Goal: Transaction & Acquisition: Purchase product/service

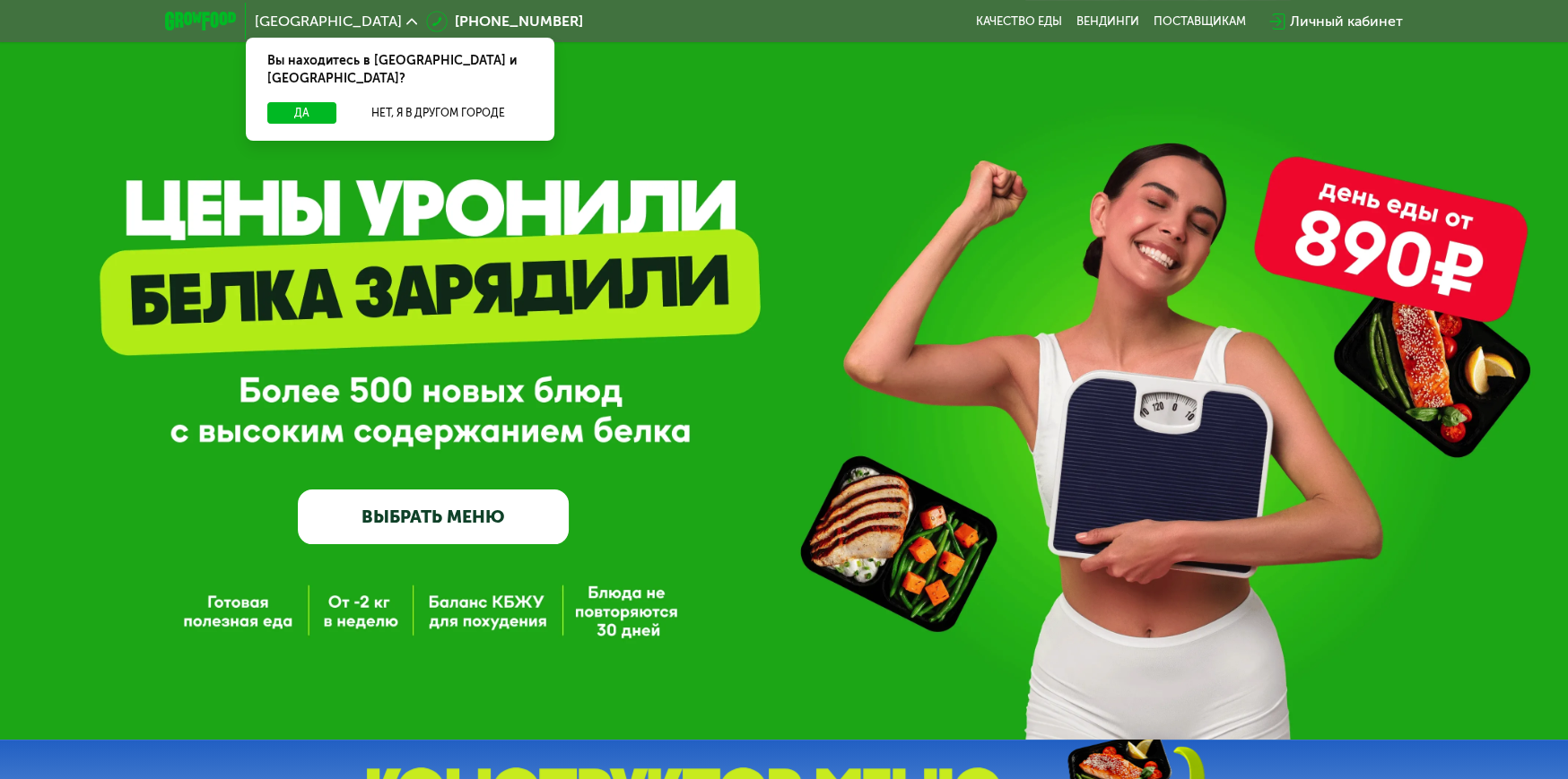
click at [291, 78] on div "Вы находитесь в Москве и обл.?" at bounding box center [400, 70] width 308 height 65
click at [282, 102] on button "Да" at bounding box center [302, 113] width 69 height 22
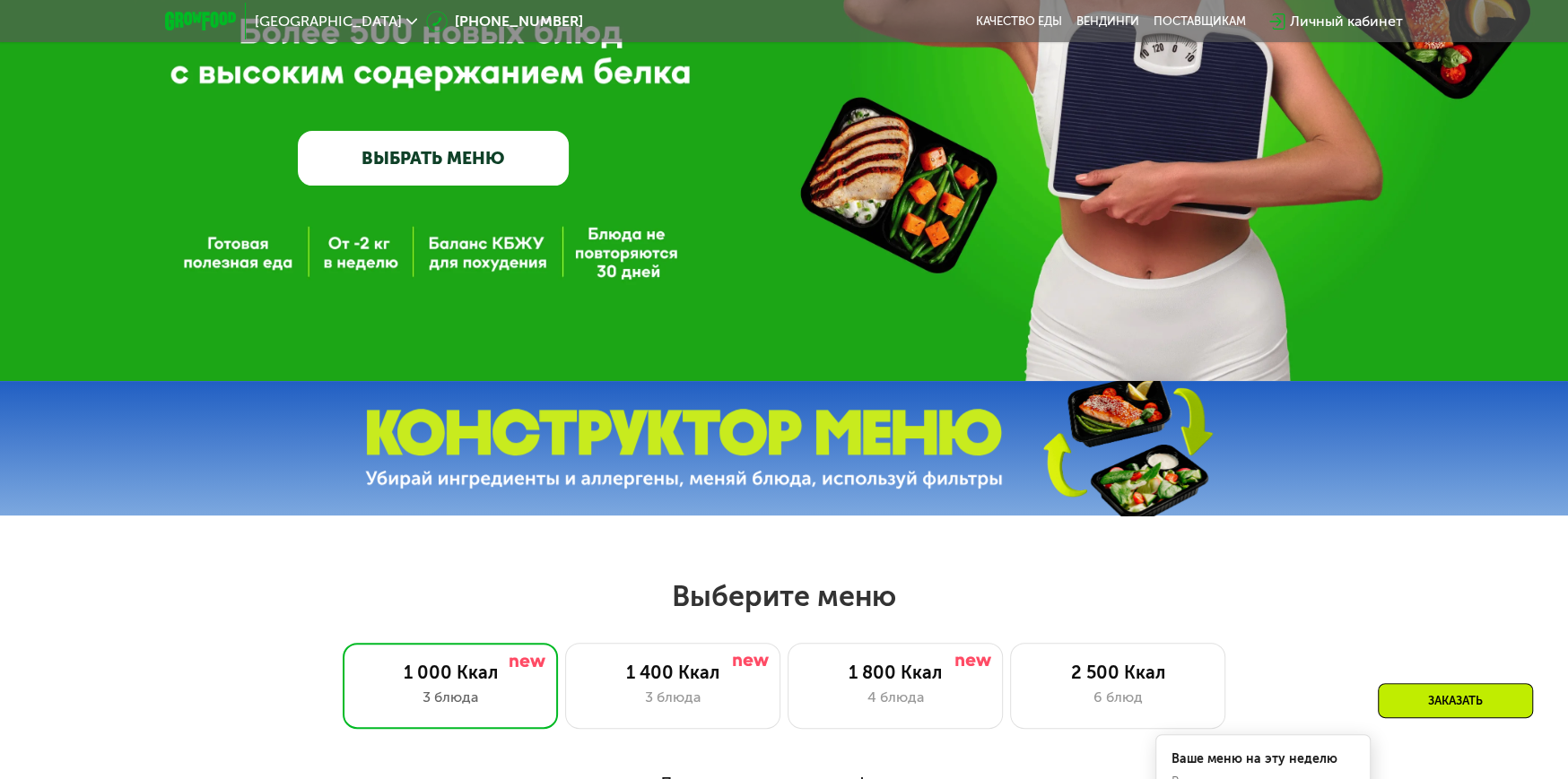
scroll to position [92, 0]
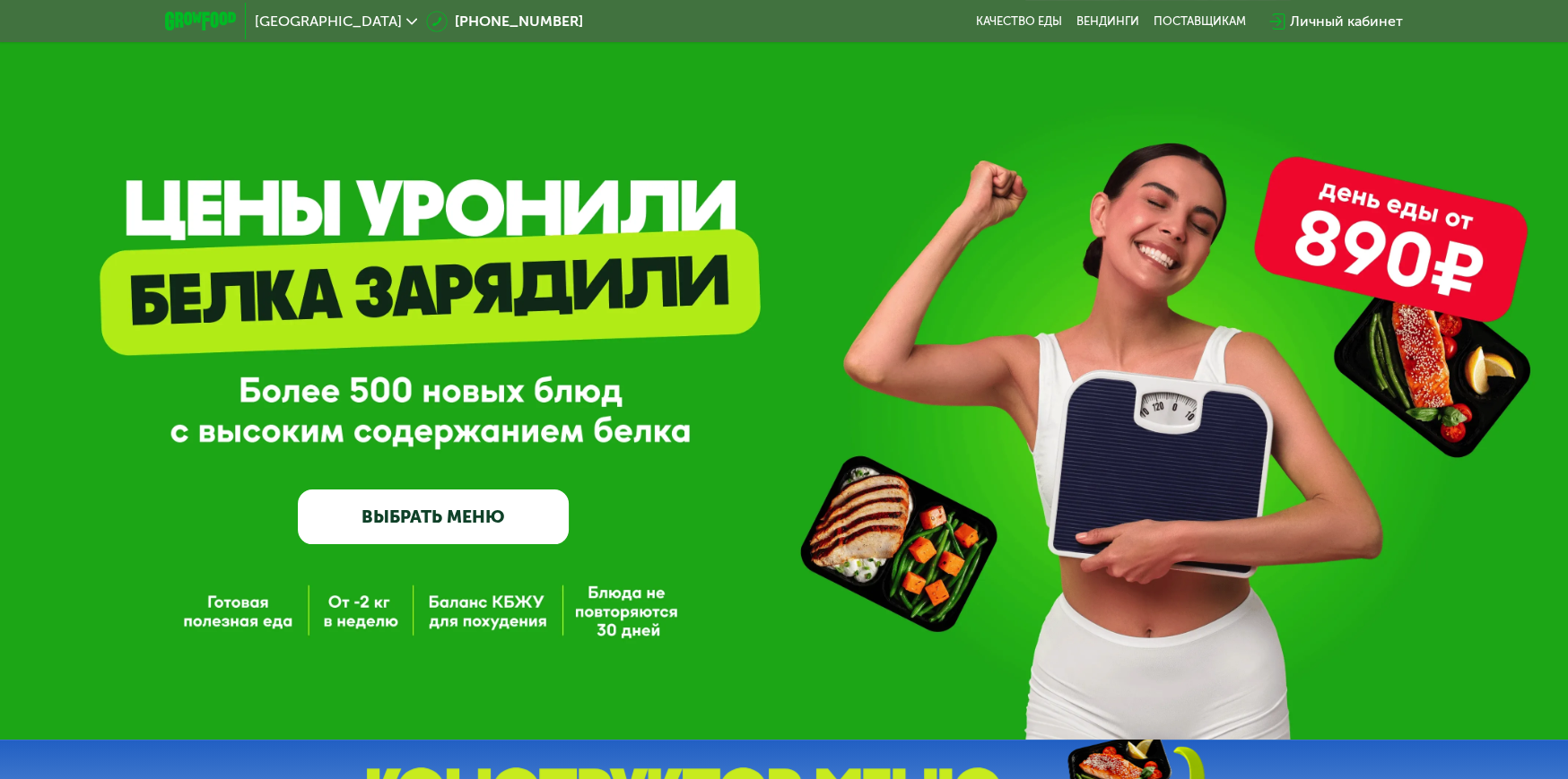
click at [477, 519] on link "ВЫБРАТЬ МЕНЮ" at bounding box center [433, 517] width 271 height 55
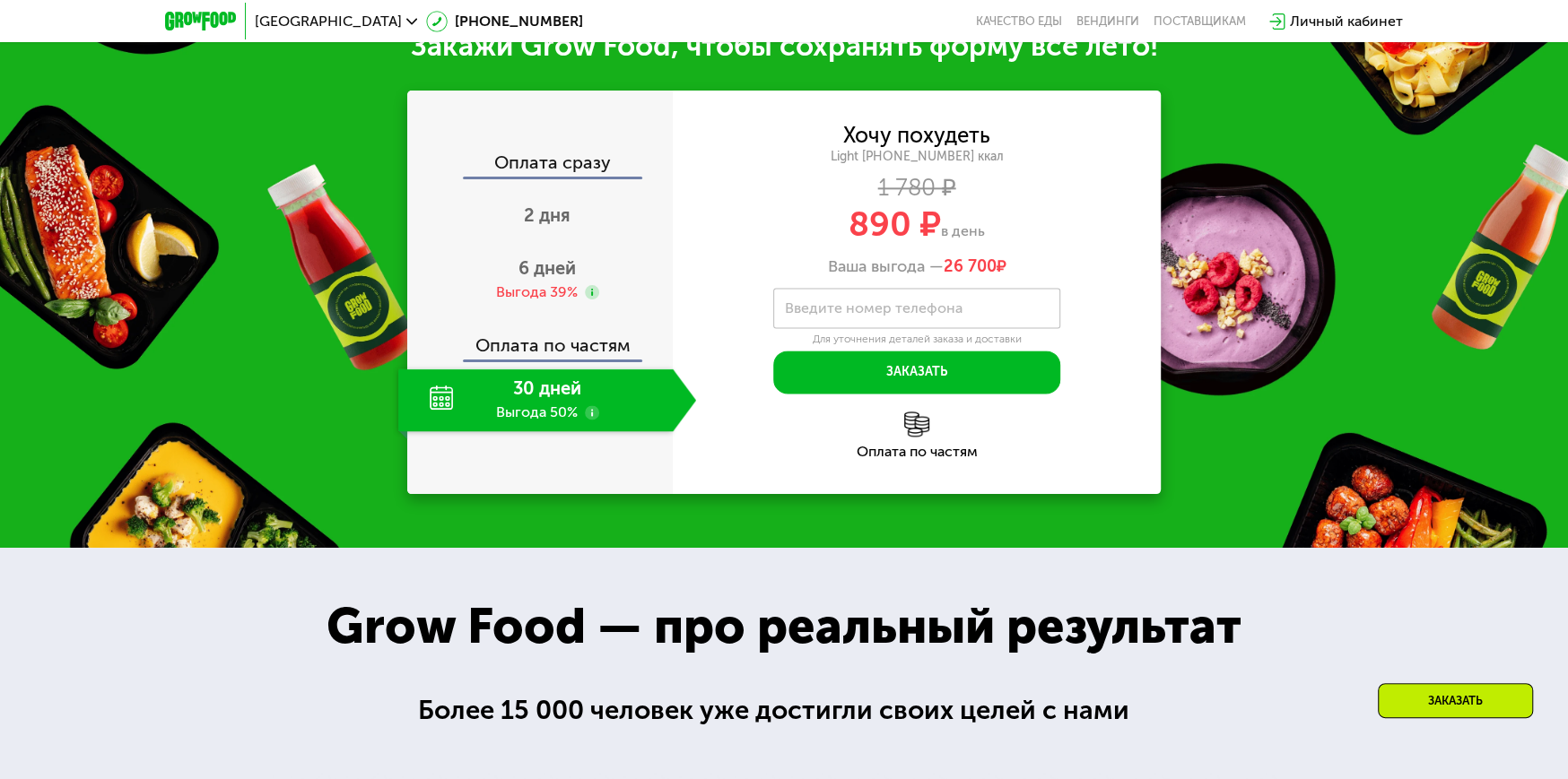
scroll to position [1798, 0]
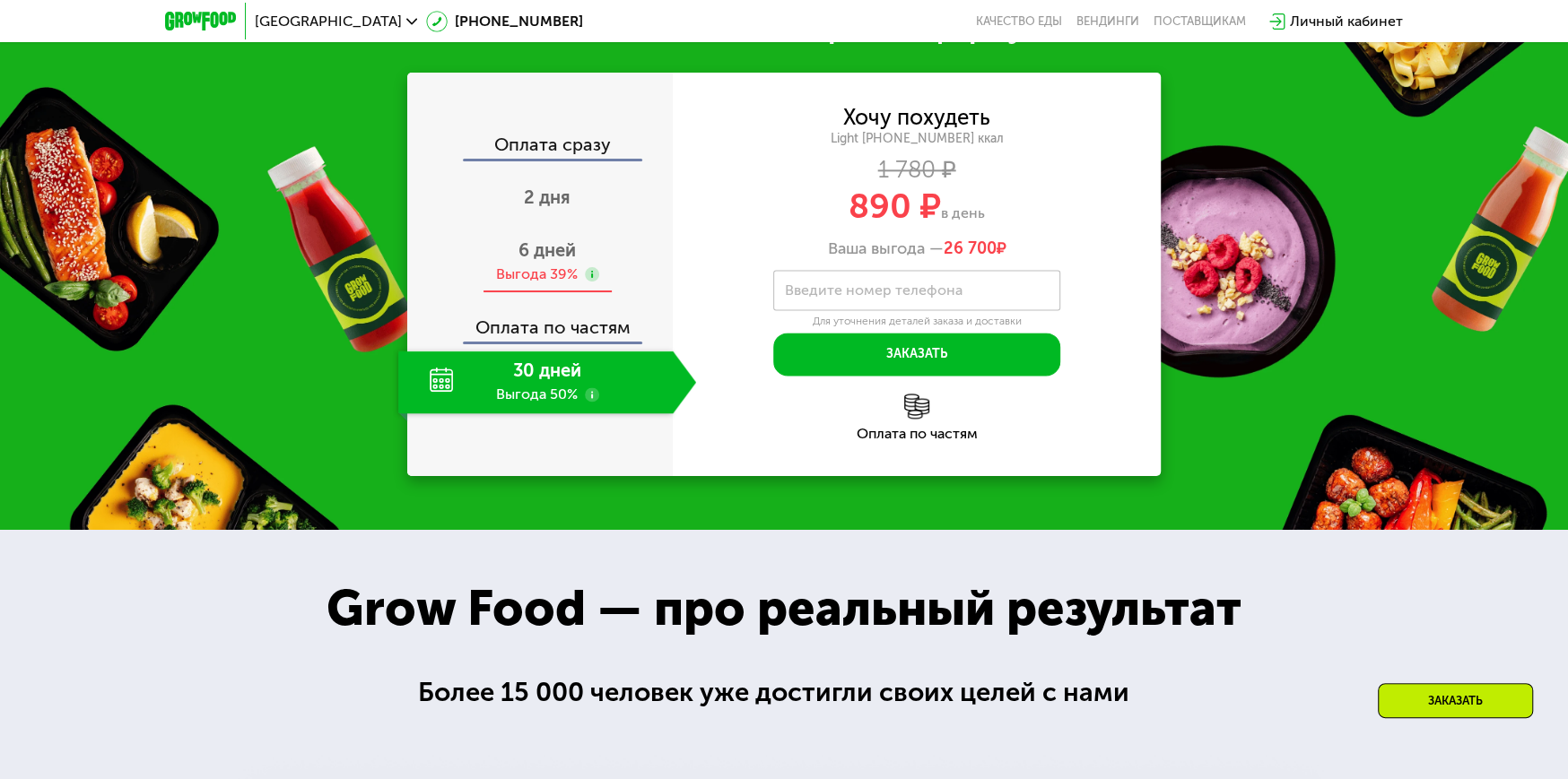
click at [508, 293] on div "6 дней Выгода 39%" at bounding box center [548, 262] width 298 height 63
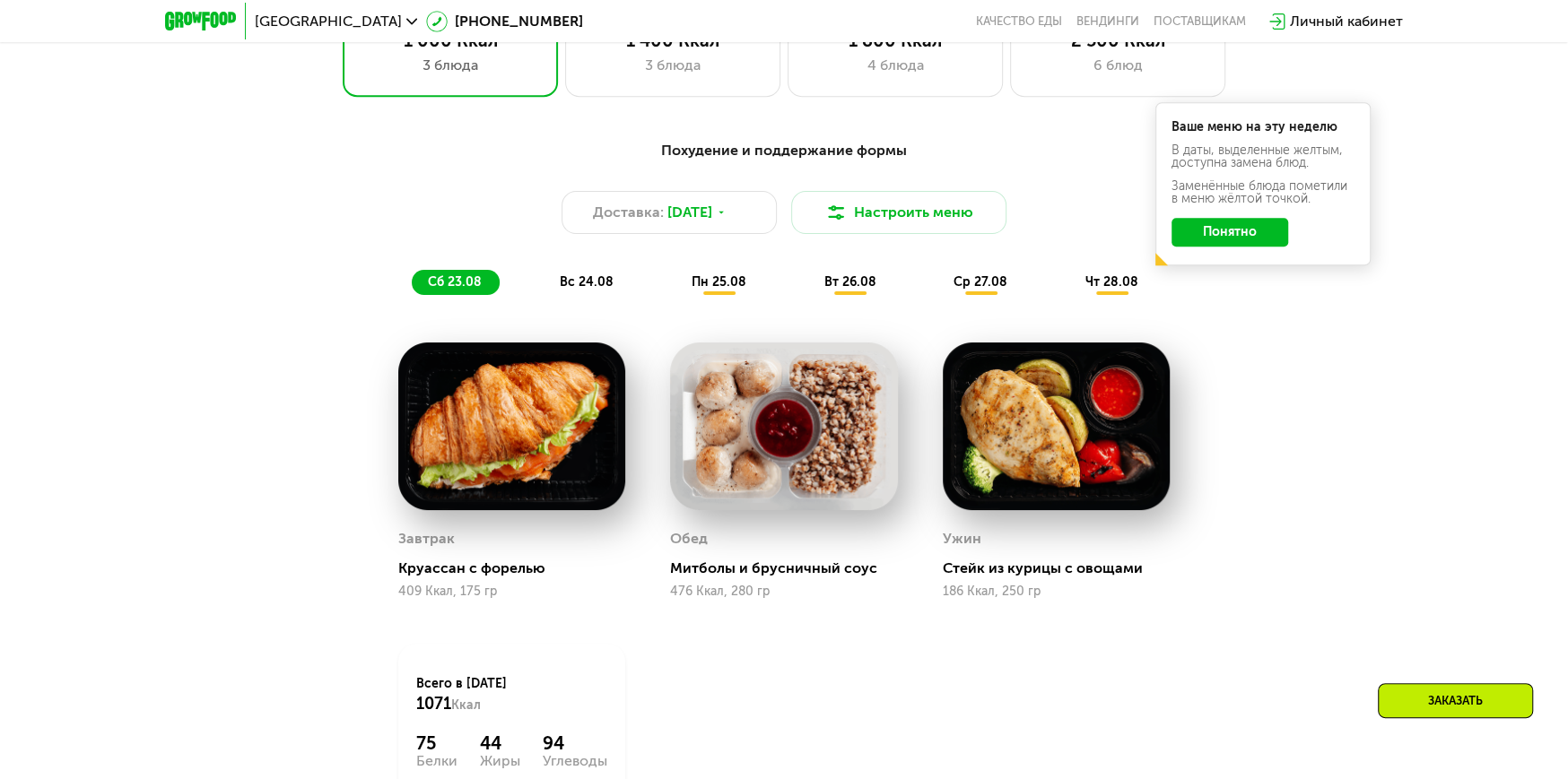
scroll to position [901, 0]
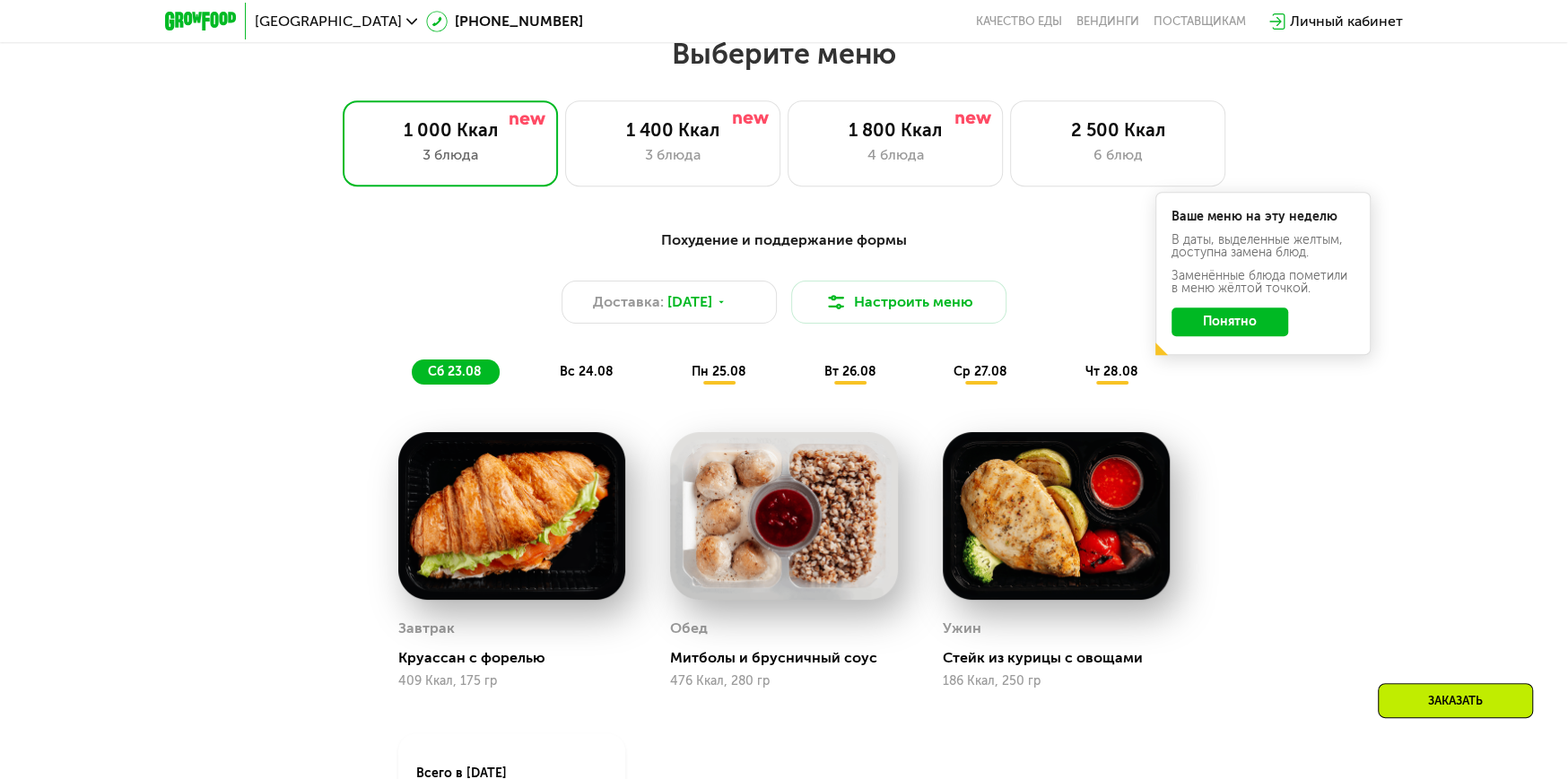
click at [586, 380] on span "вс 24.08" at bounding box center [587, 372] width 54 height 15
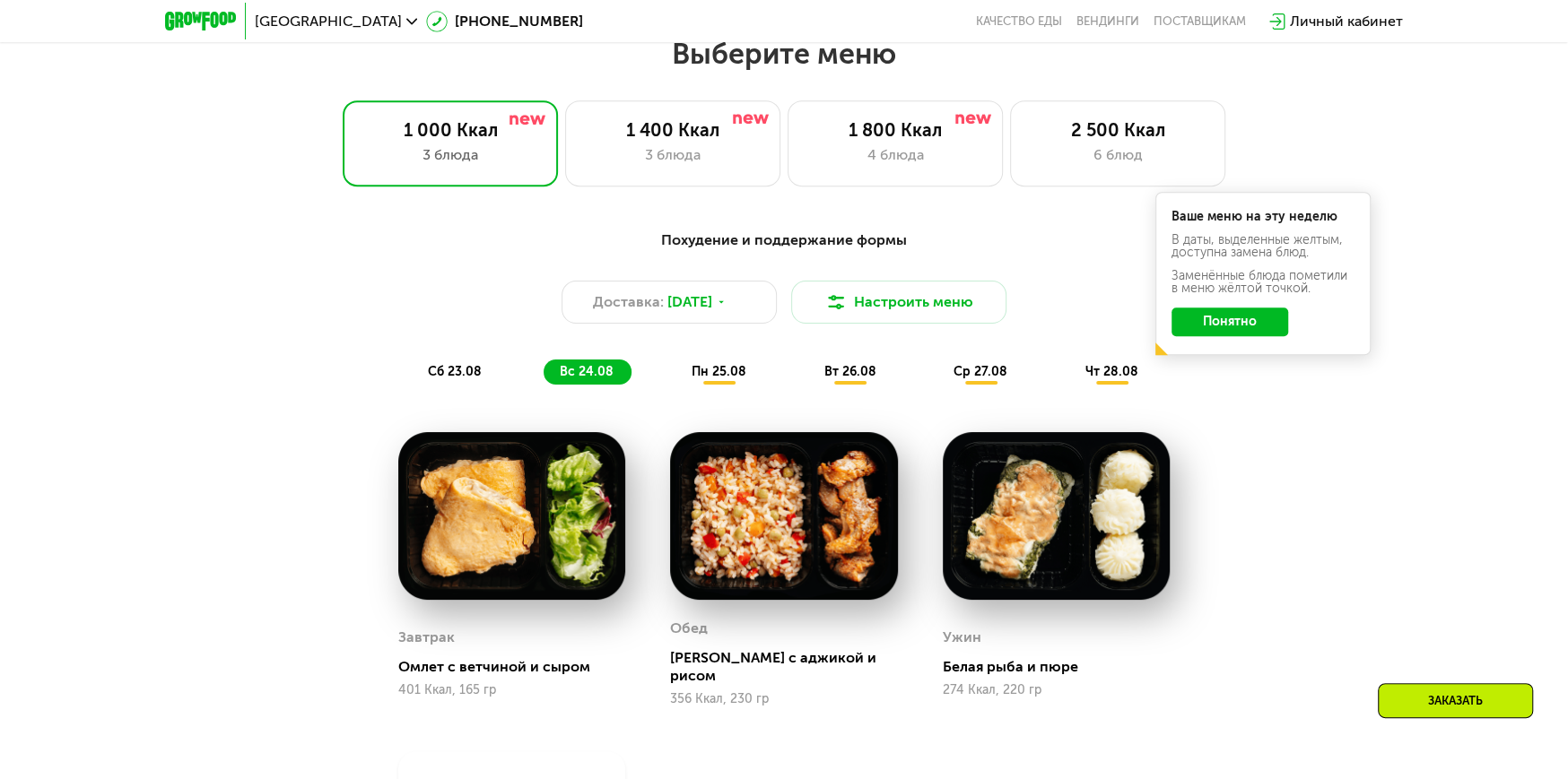
click at [731, 375] on span "пн 25.08" at bounding box center [719, 372] width 55 height 15
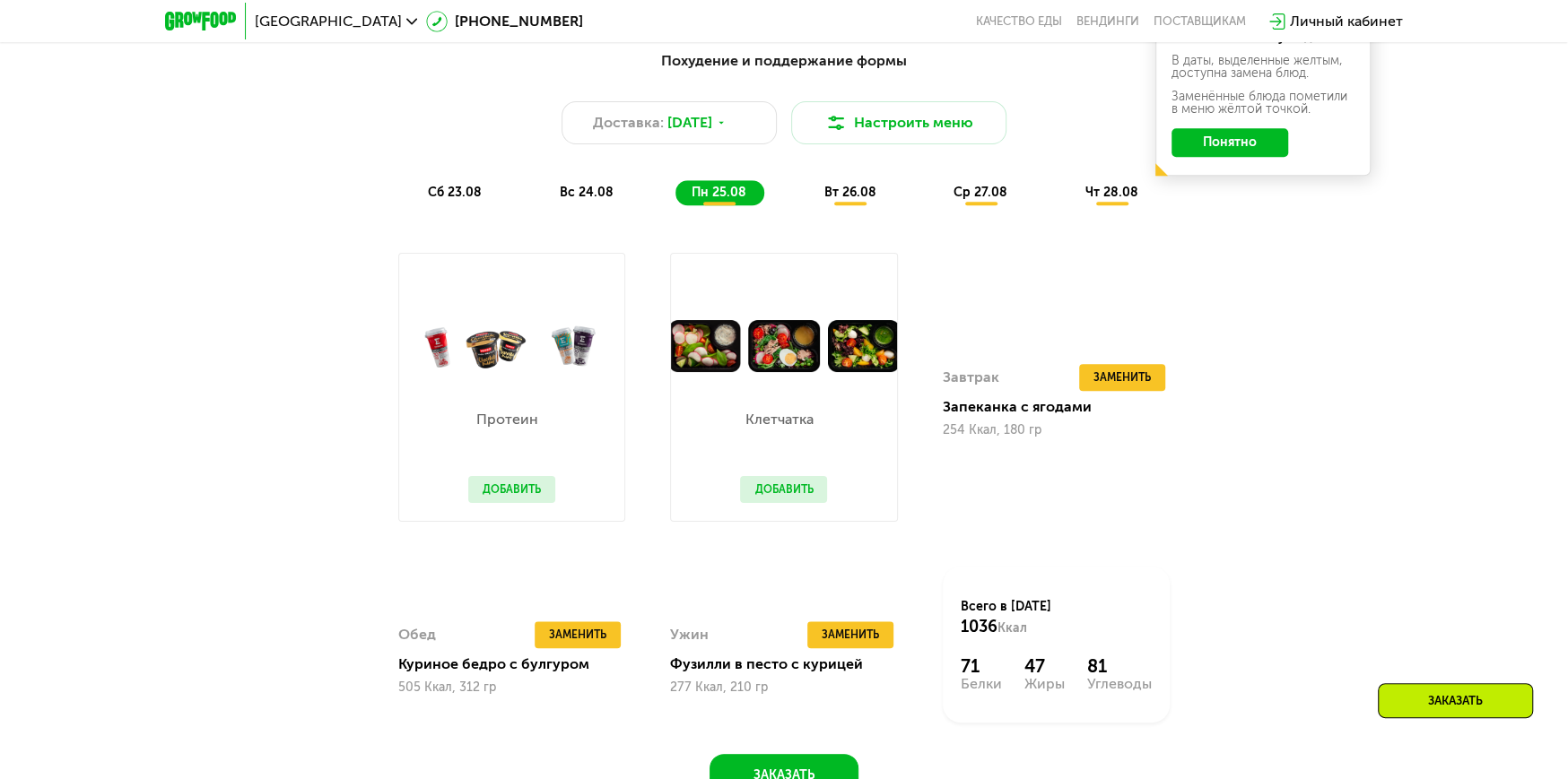
scroll to position [1260, 0]
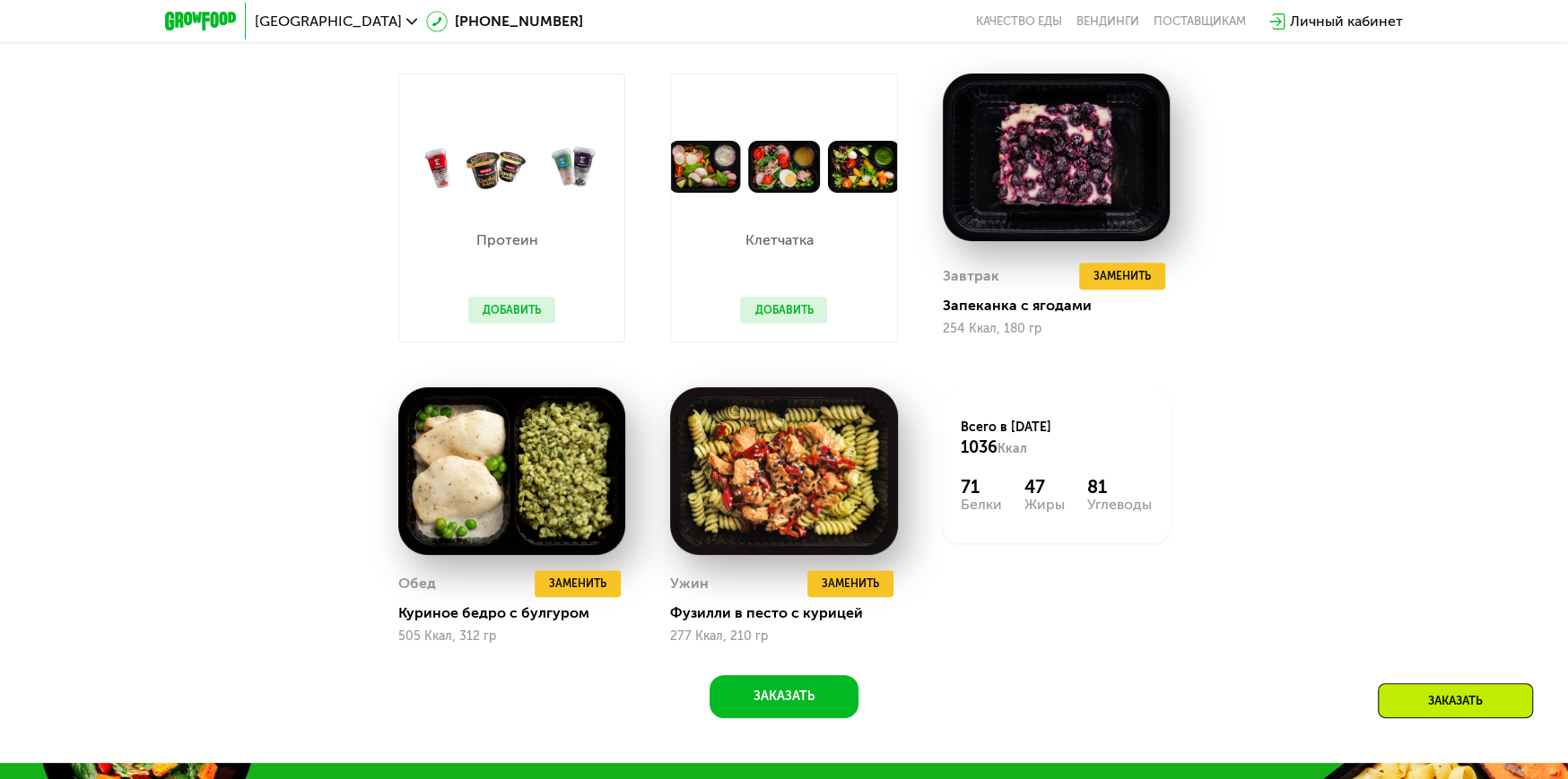
click at [809, 308] on button "Добавить" at bounding box center [784, 310] width 87 height 27
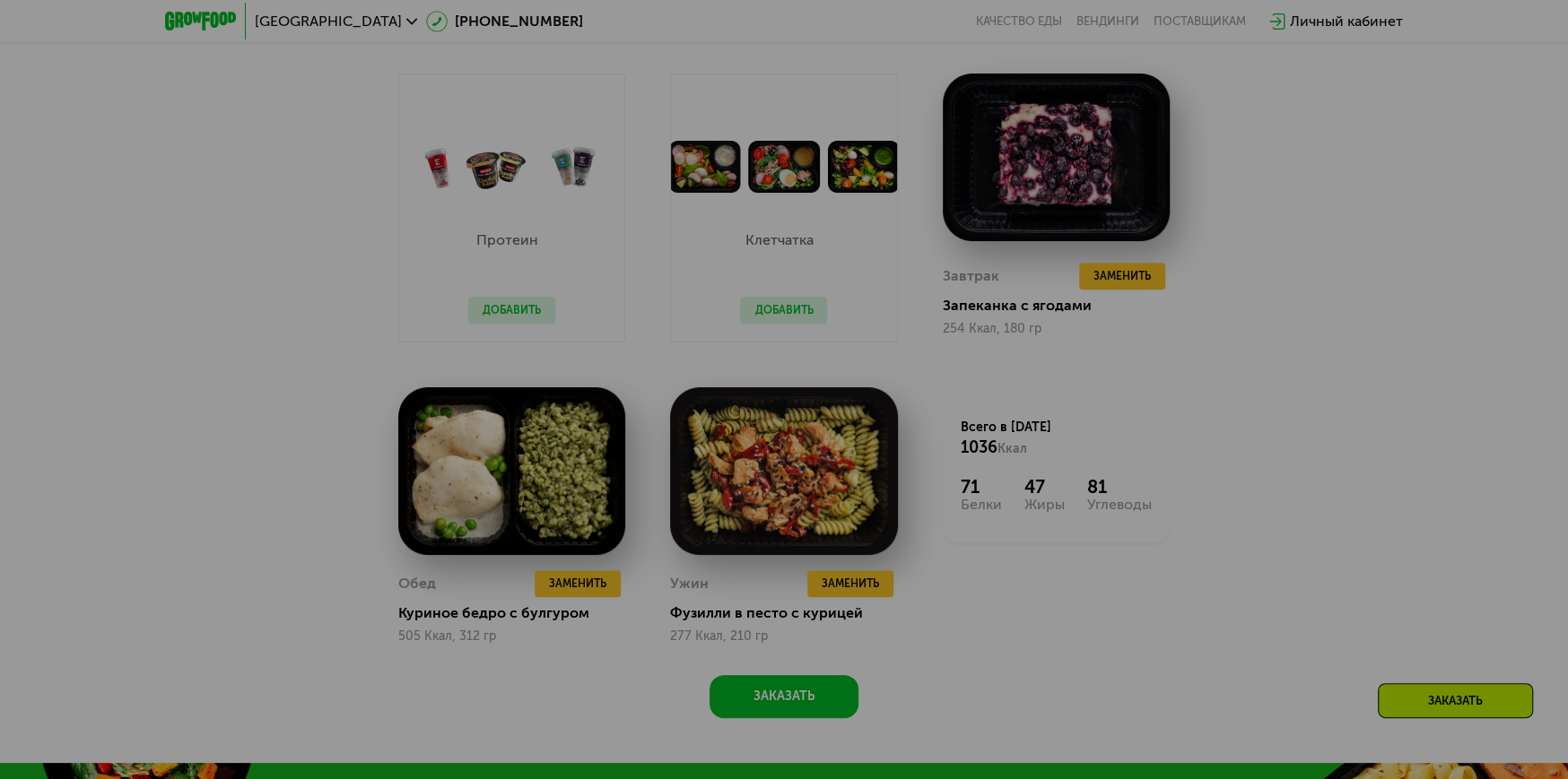
click at [1427, 378] on div at bounding box center [784, 389] width 1568 height 779
click at [1124, 291] on div at bounding box center [784, 389] width 1568 height 779
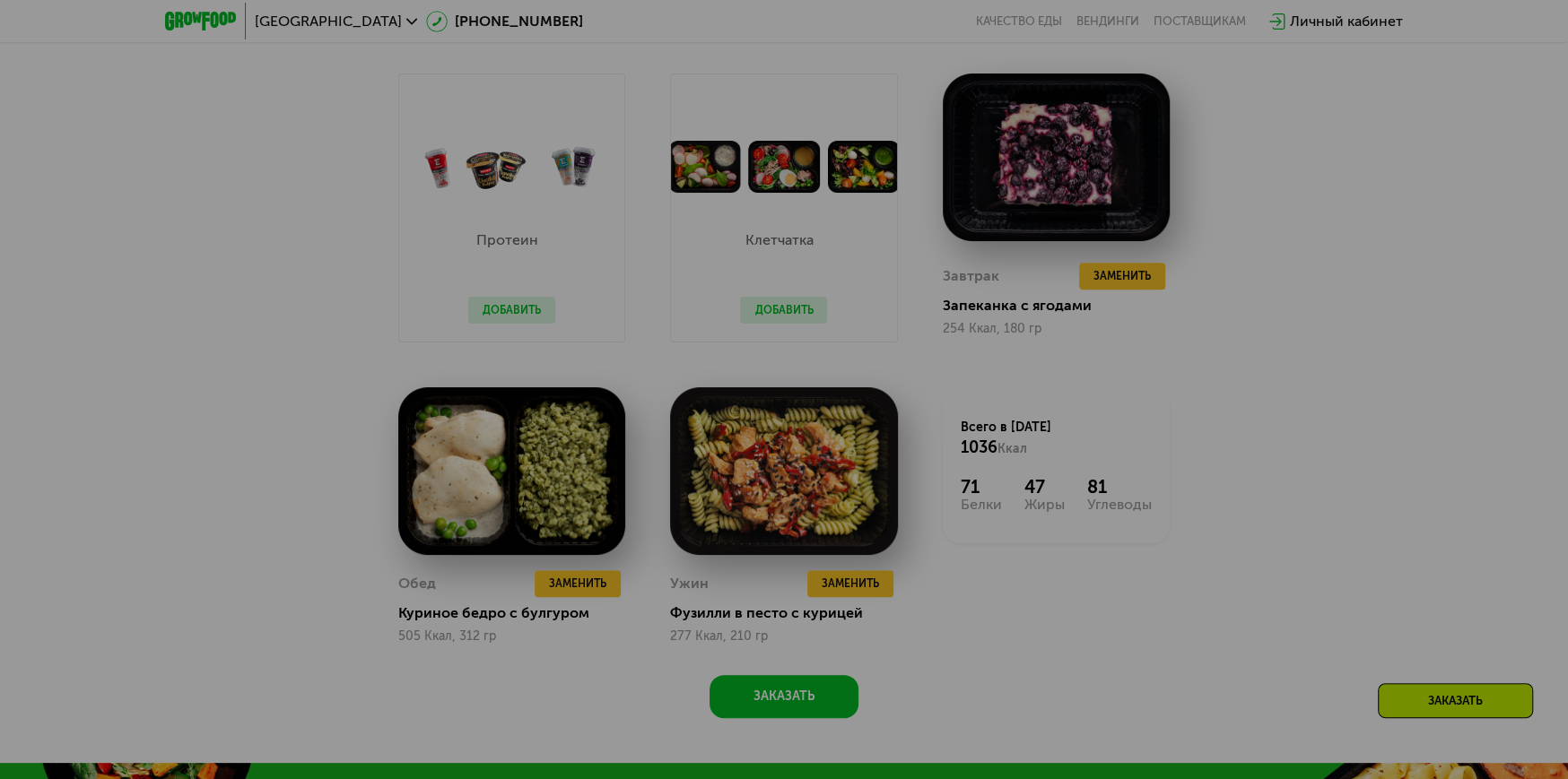
click at [940, 729] on div at bounding box center [784, 389] width 1568 height 779
click at [1010, 594] on div at bounding box center [784, 389] width 1568 height 779
click at [1109, 502] on div at bounding box center [784, 389] width 1568 height 779
click at [1448, 137] on div at bounding box center [784, 389] width 1568 height 779
click at [159, 31] on div at bounding box center [784, 389] width 1568 height 779
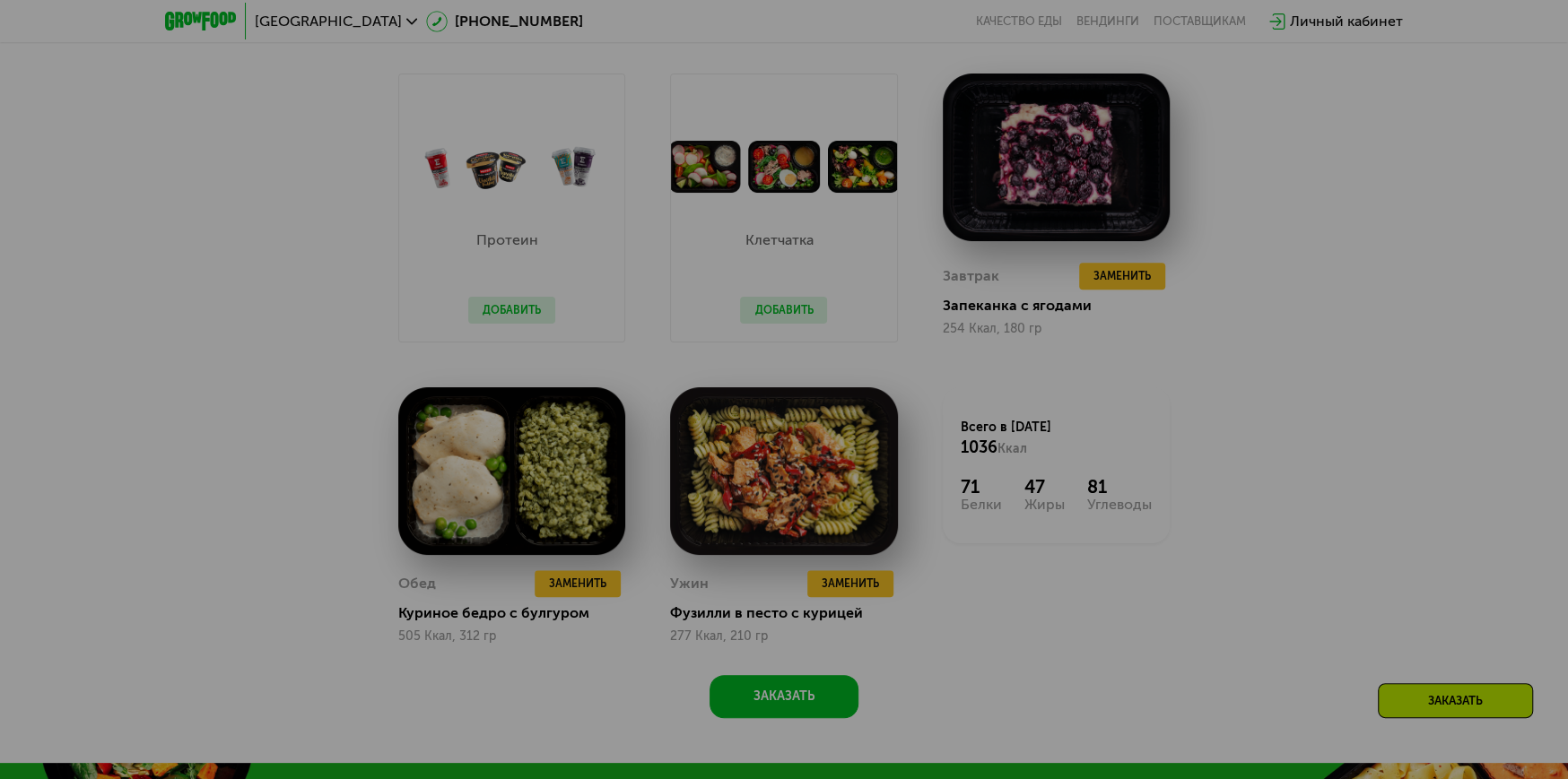
click at [36, 180] on div at bounding box center [784, 389] width 1568 height 779
click at [478, 212] on div at bounding box center [784, 389] width 1568 height 779
drag, startPoint x: 846, startPoint y: 180, endPoint x: 831, endPoint y: 277, distance: 98.2
click at [846, 186] on div at bounding box center [784, 389] width 1568 height 779
drag, startPoint x: 607, startPoint y: 730, endPoint x: 557, endPoint y: 640, distance: 103.0
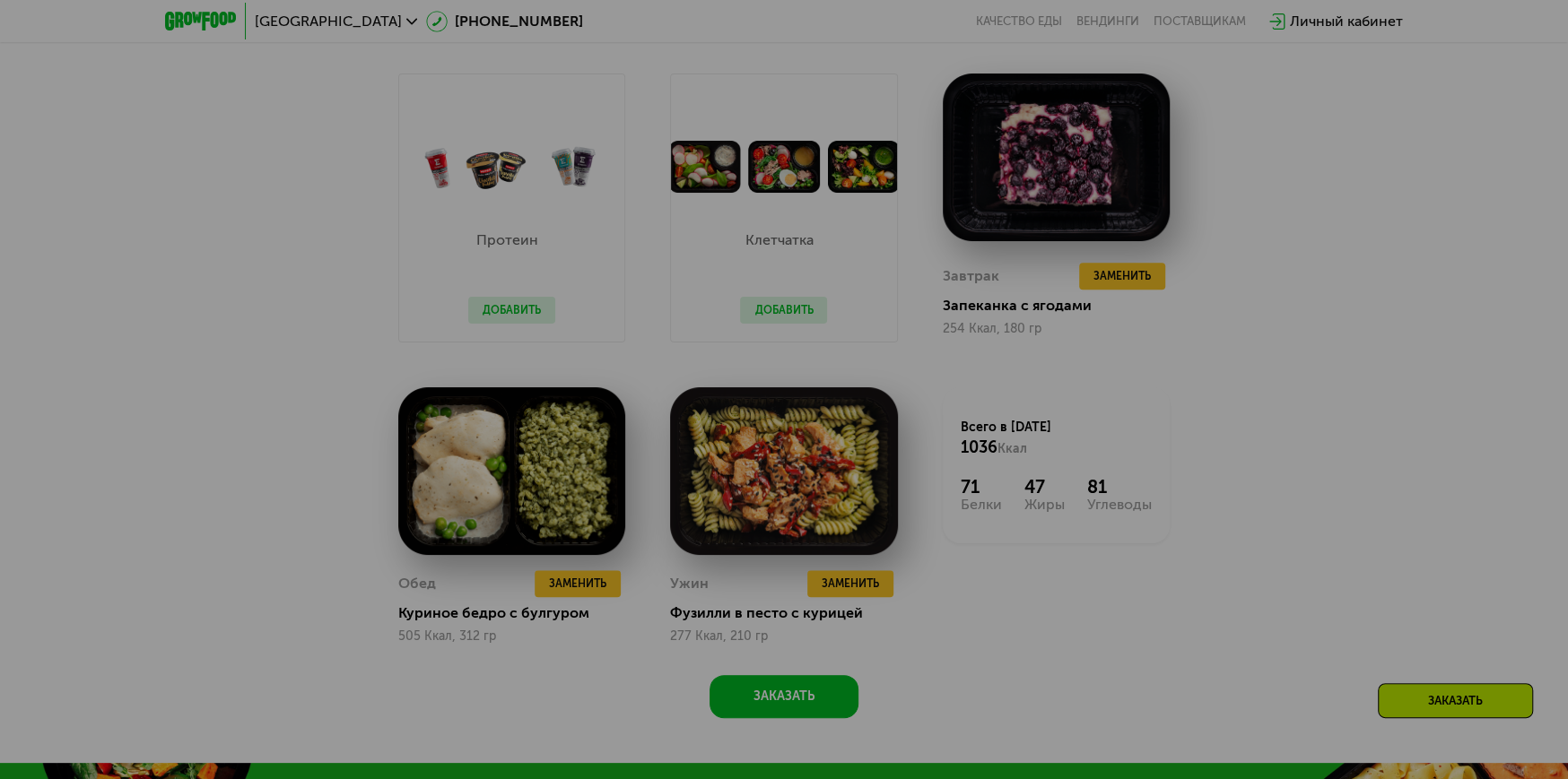
click at [602, 704] on div at bounding box center [784, 389] width 1568 height 779
click at [455, 619] on div at bounding box center [784, 389] width 1568 height 779
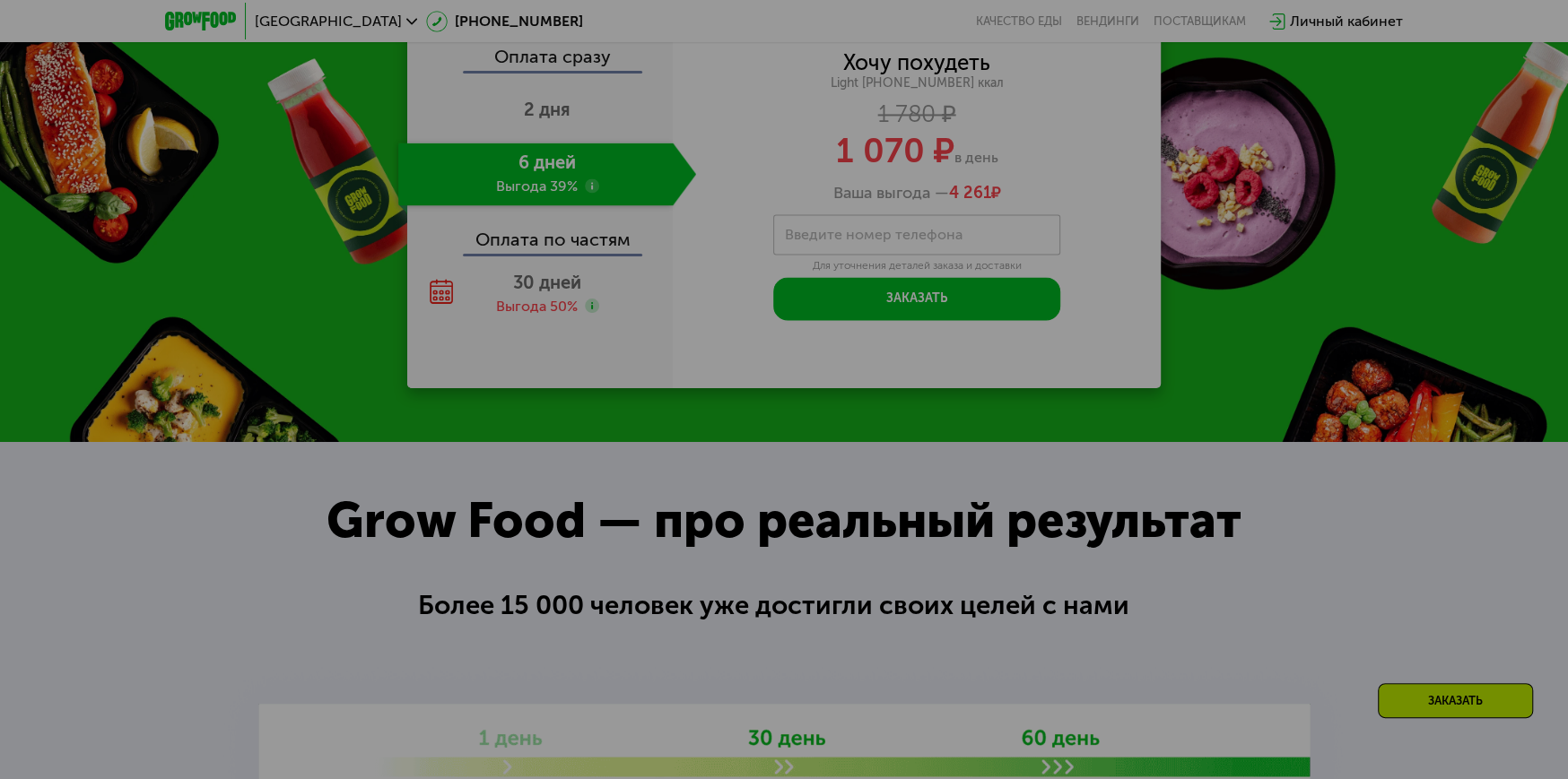
scroll to position [2157, 0]
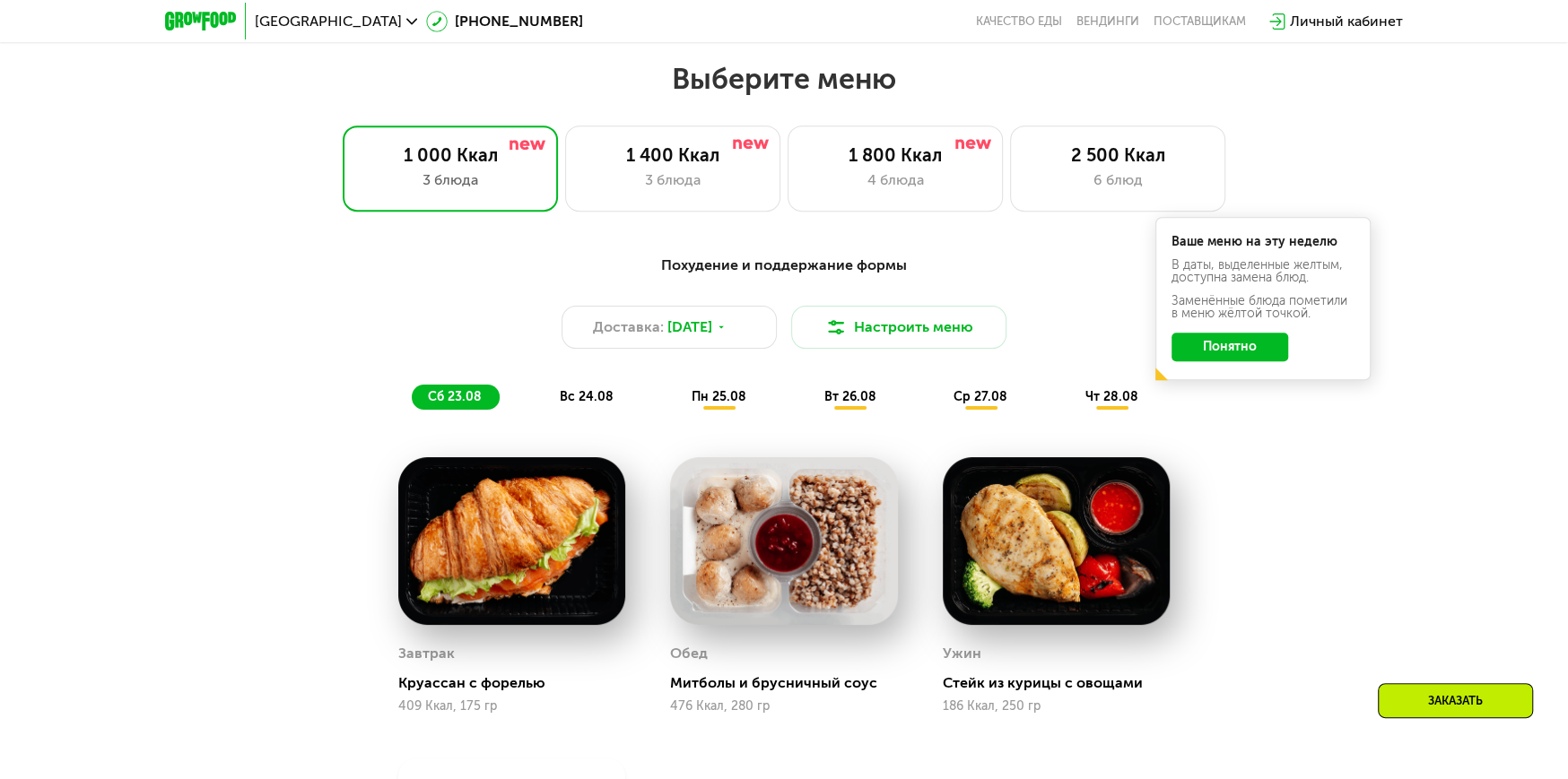
scroll to position [896, 0]
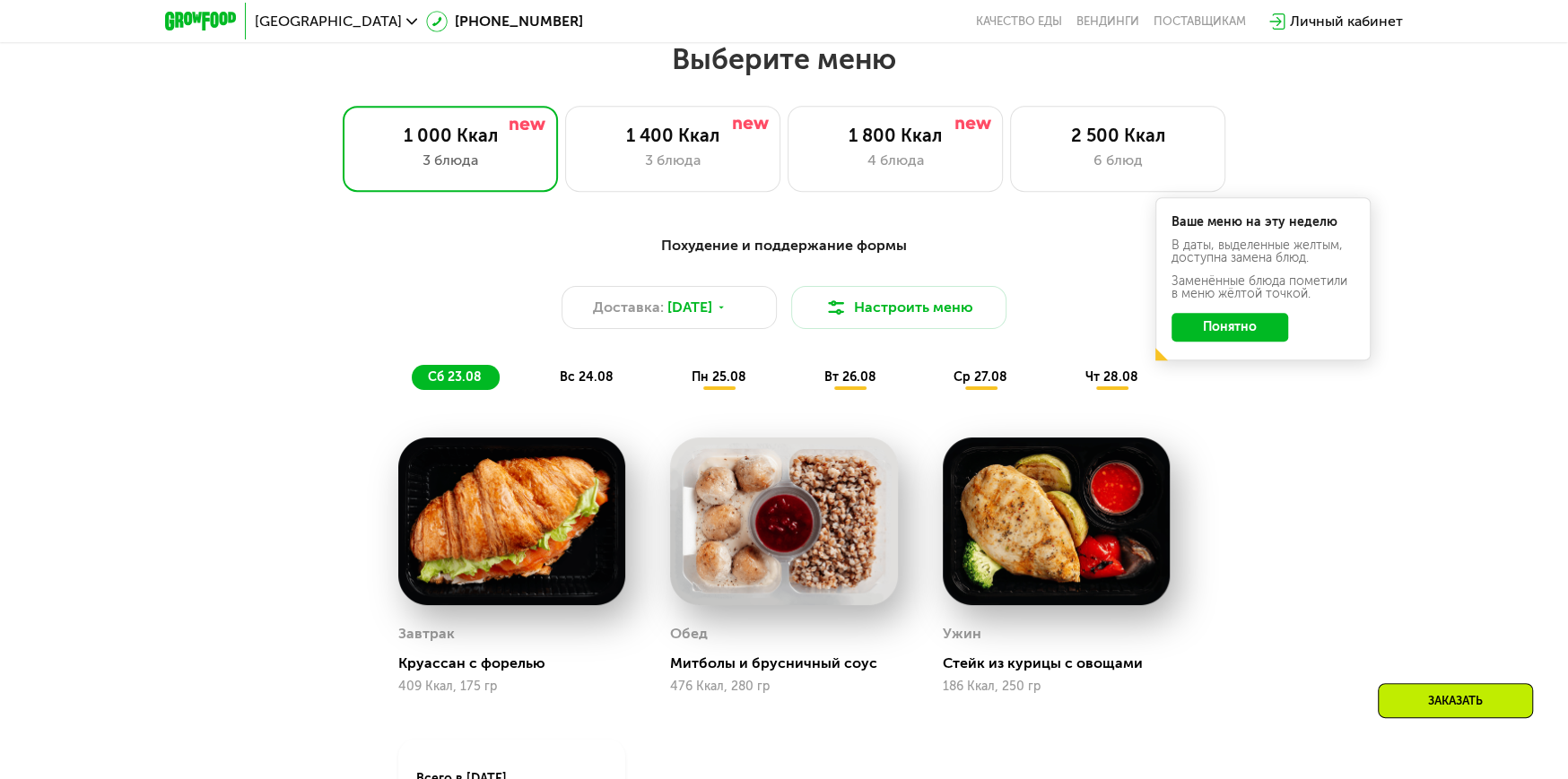
click at [700, 383] on span "пн 25.08" at bounding box center [719, 377] width 55 height 15
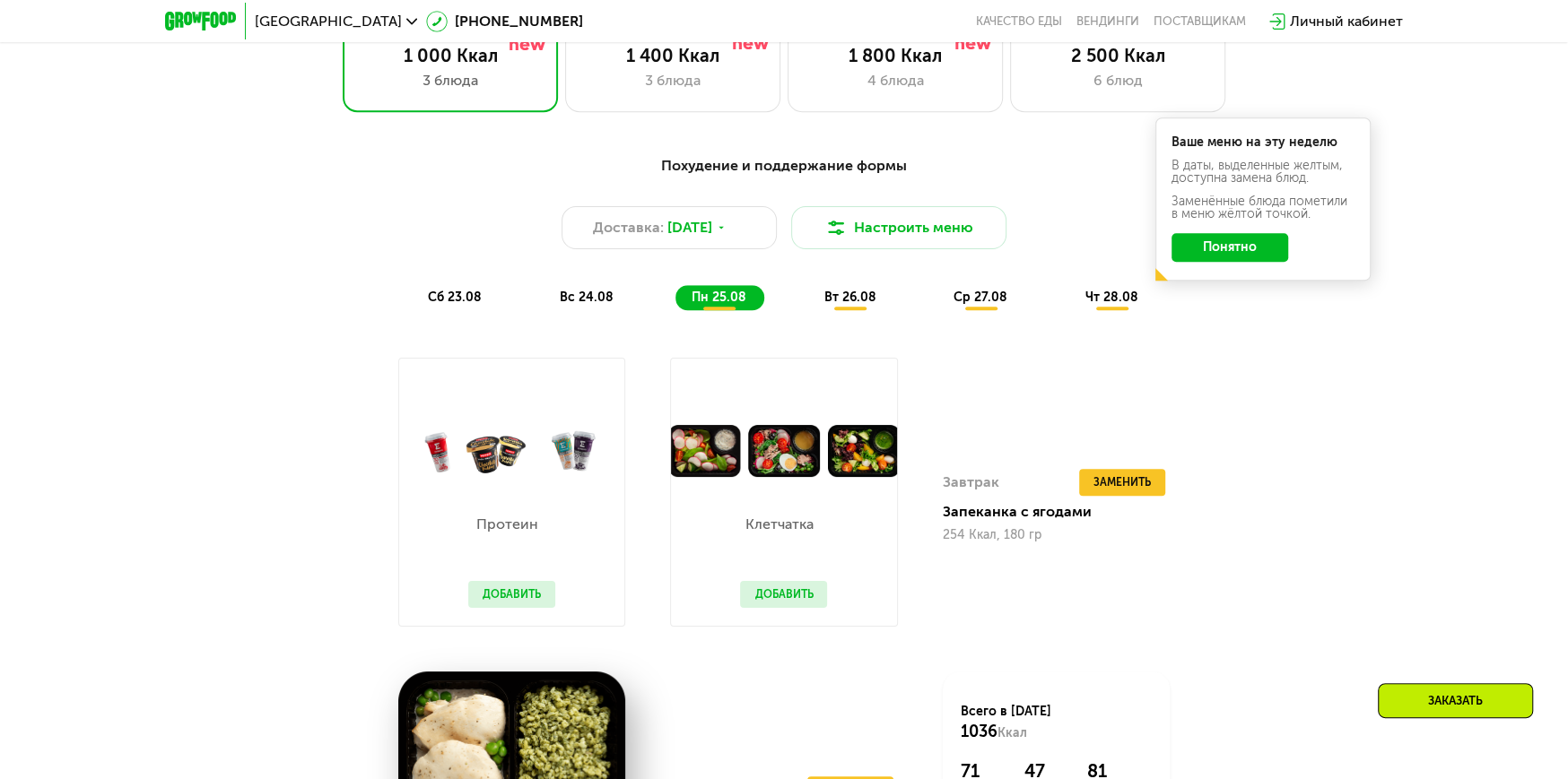
scroll to position [1255, 0]
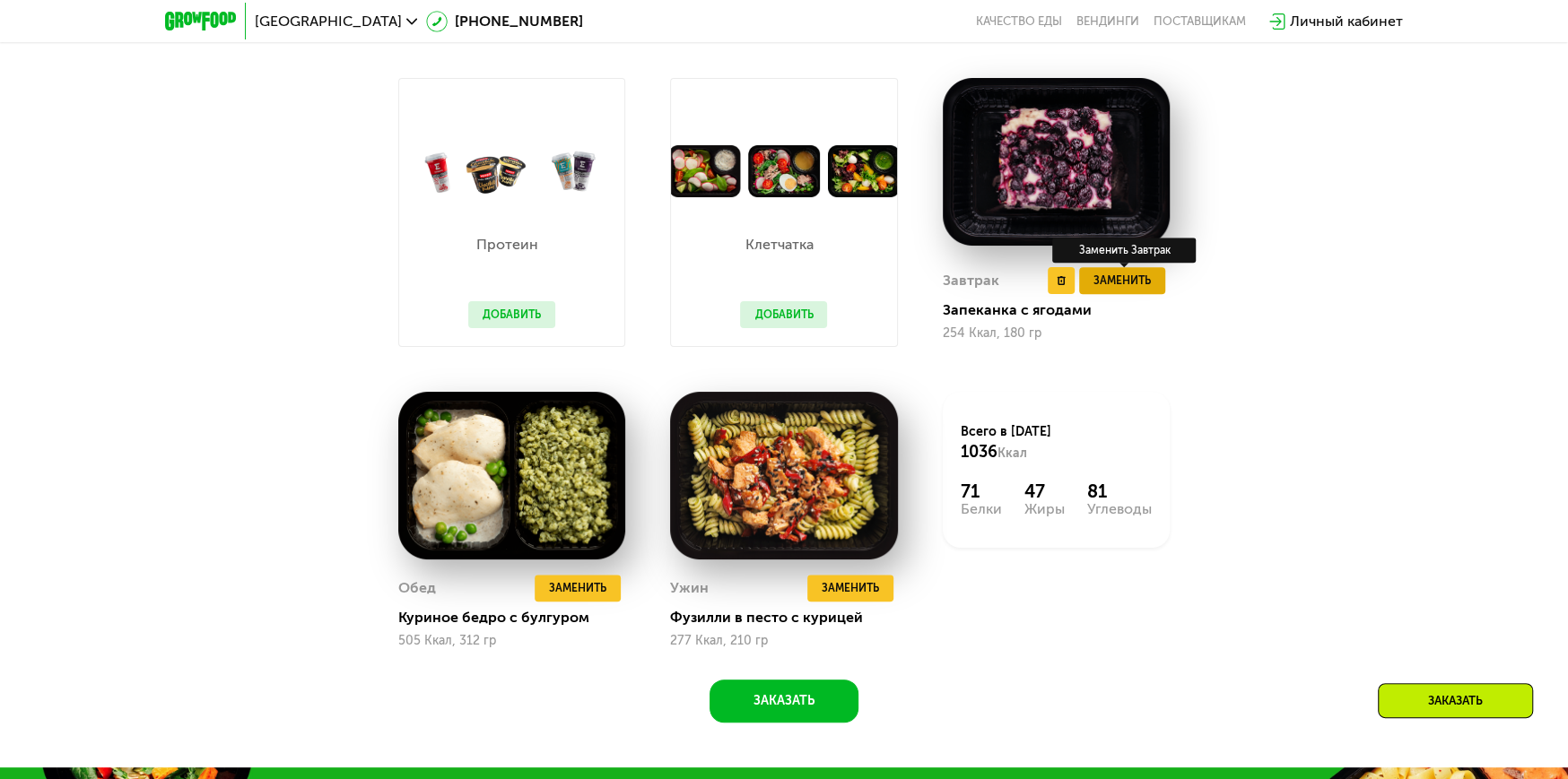
click at [1145, 289] on span "Заменить" at bounding box center [1122, 280] width 57 height 18
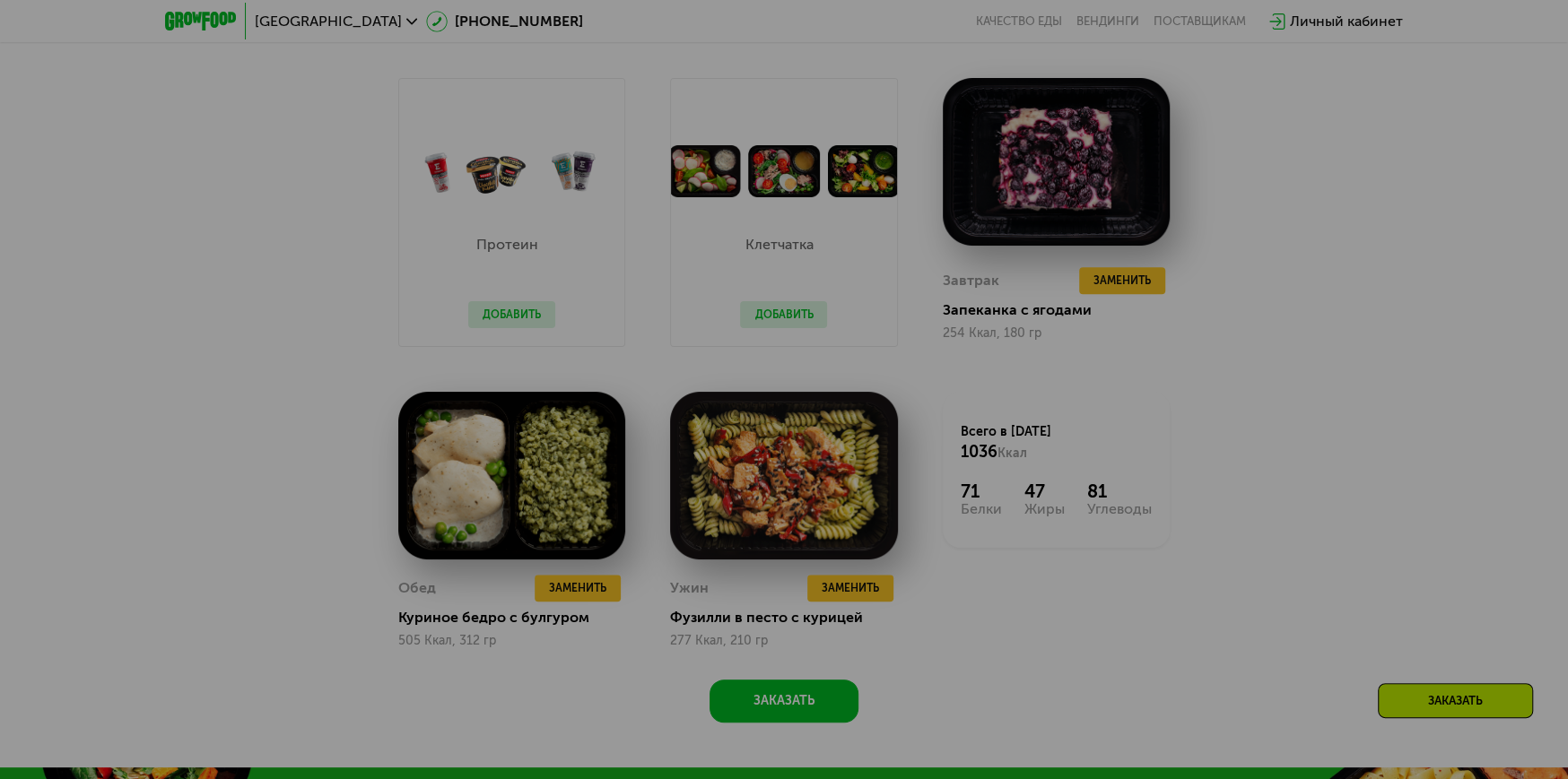
click at [1393, 302] on div at bounding box center [784, 389] width 1568 height 779
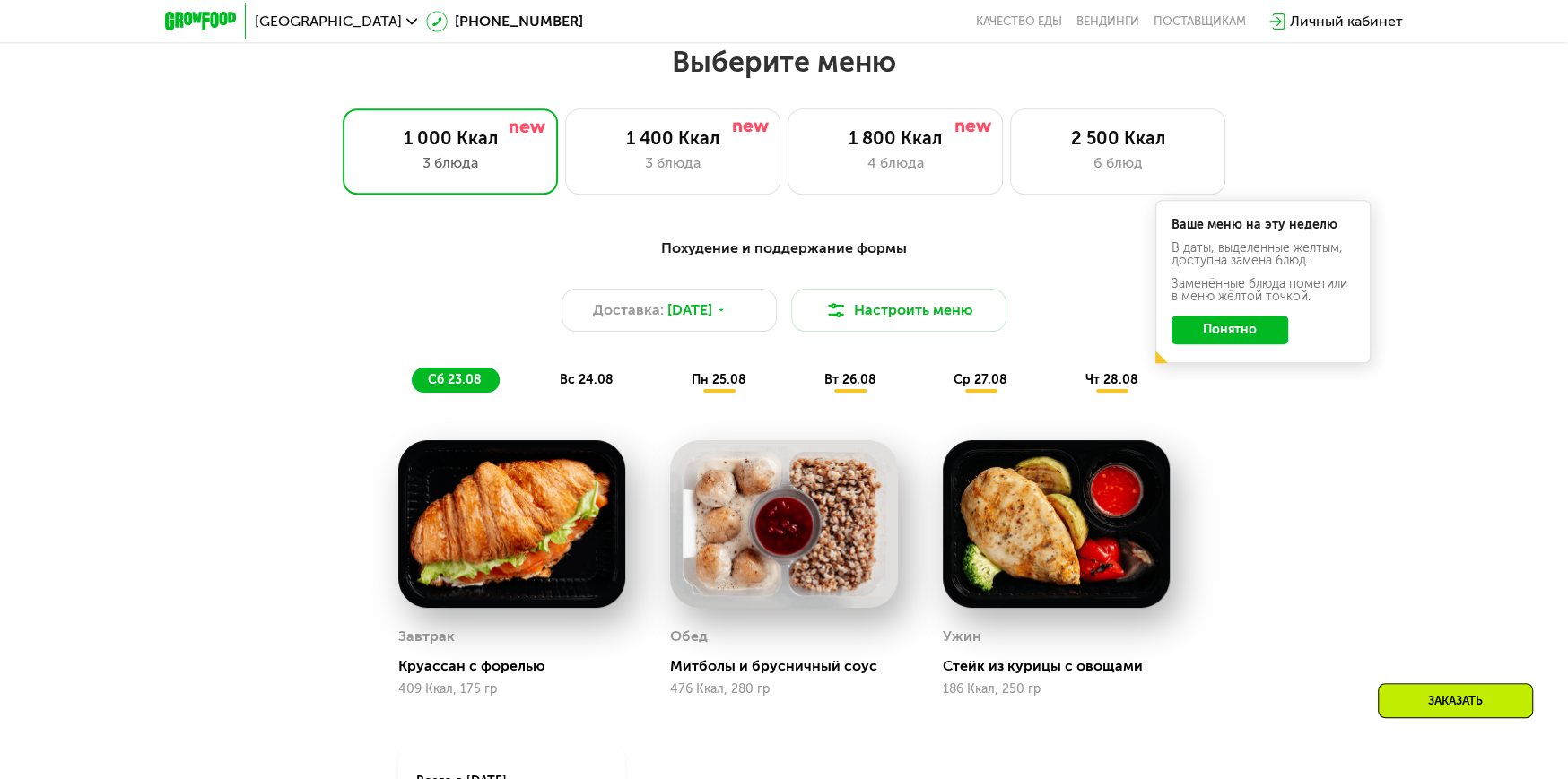
scroll to position [896, 0]
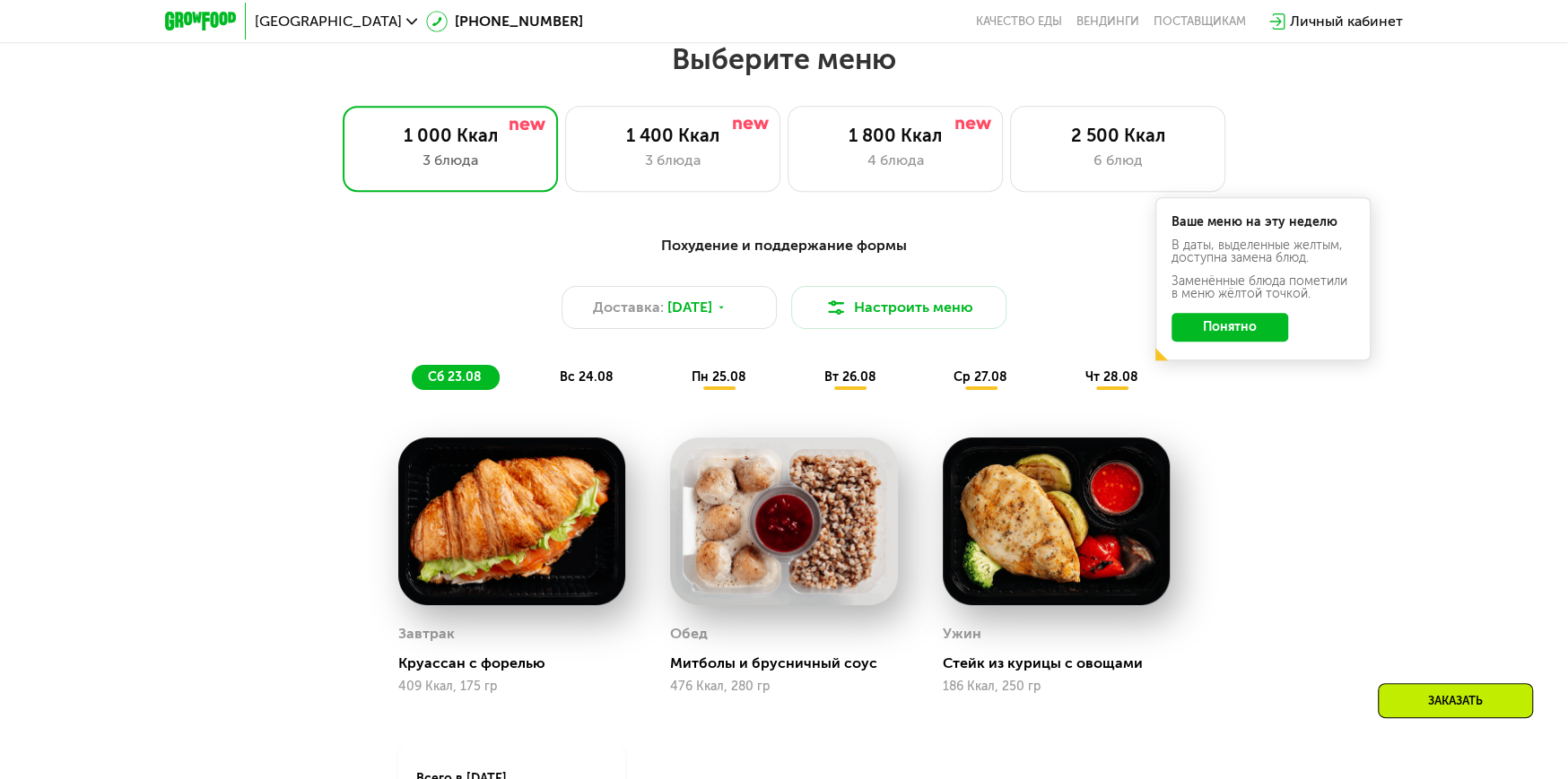
click at [1069, 390] on div "ср 27.08" at bounding box center [1112, 378] width 87 height 25
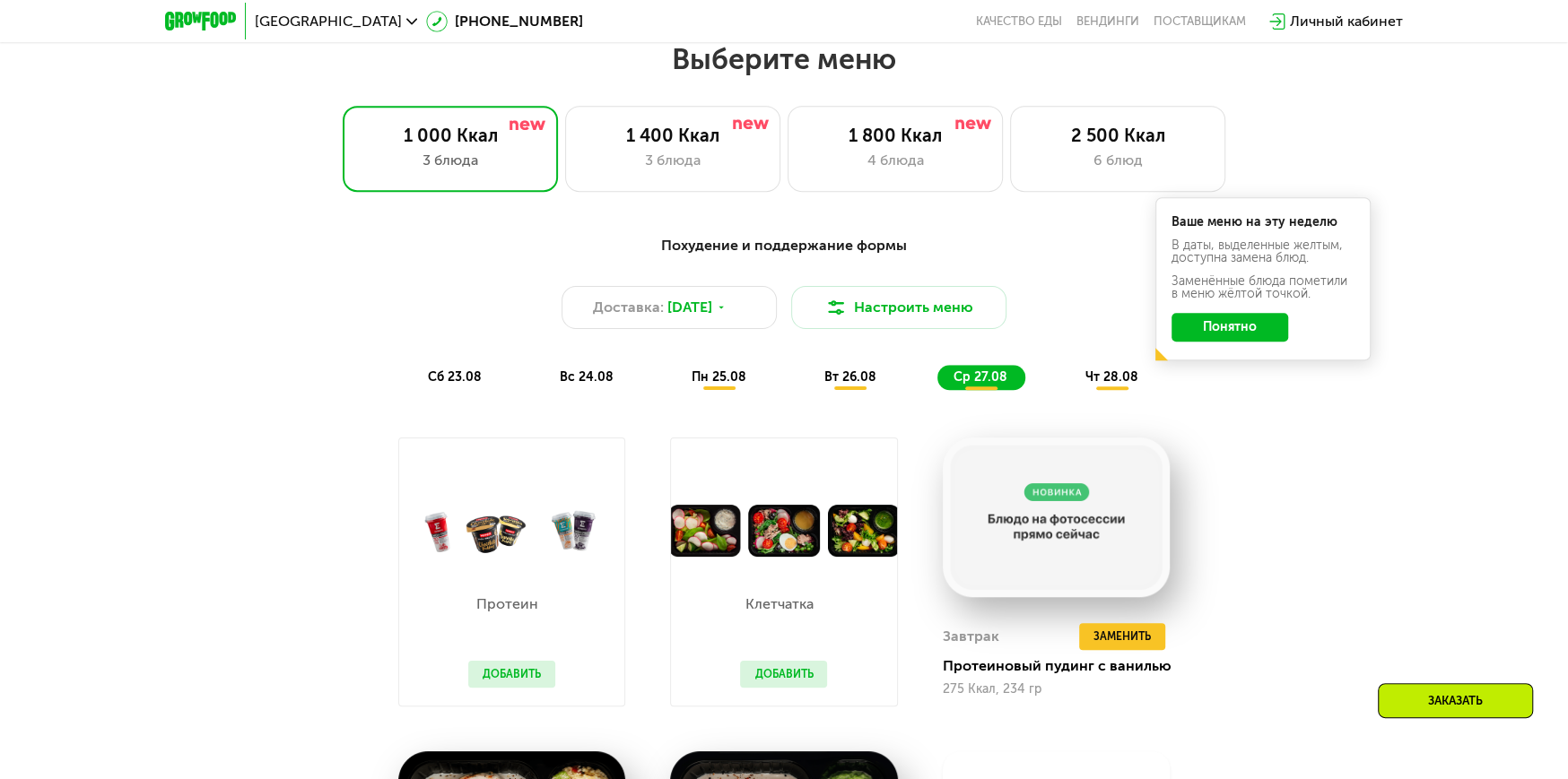
click at [1095, 384] on span "чт 28.08" at bounding box center [1111, 377] width 53 height 15
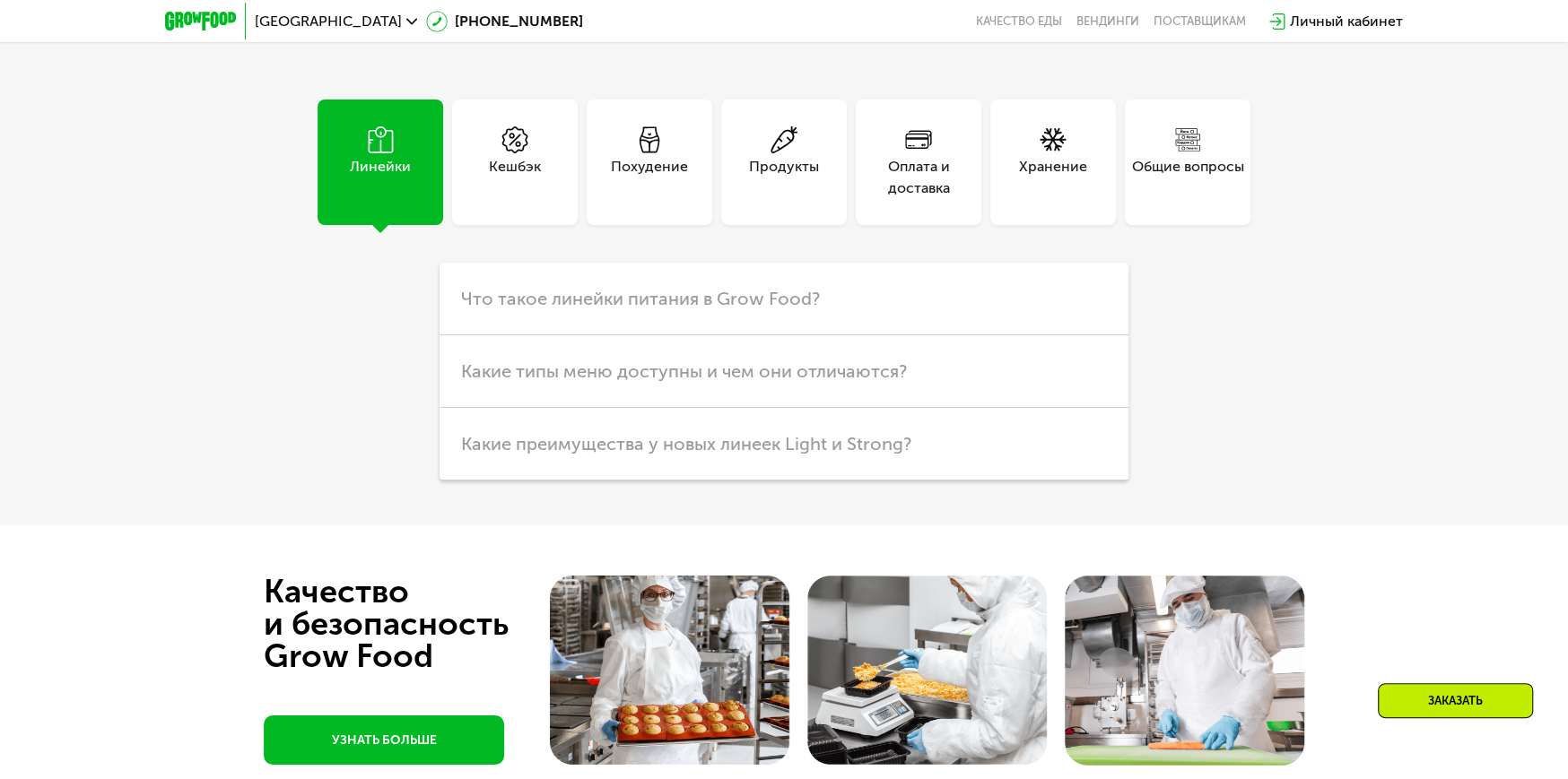
scroll to position [4663, 0]
